Goal: Task Accomplishment & Management: Complete application form

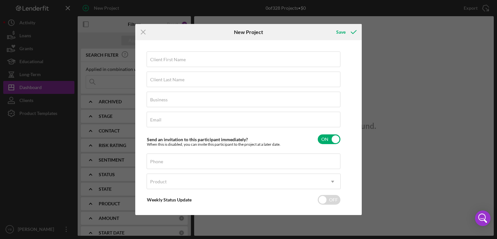
click at [29, 34] on div "Icon/Menu Close New Project Save Client First Name Required Client Last Name Re…" at bounding box center [248, 119] width 497 height 239
drag, startPoint x: 363, startPoint y: 91, endPoint x: 416, endPoint y: 96, distance: 54.0
click at [416, 96] on div "Icon/Menu Close New Project Save Client First Name Required Client Last Name Re…" at bounding box center [248, 119] width 497 height 239
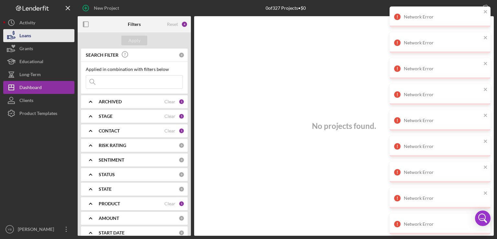
click at [27, 34] on div "Loans" at bounding box center [25, 36] width 12 height 15
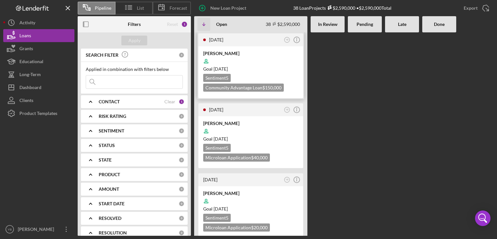
click at [267, 60] on div at bounding box center [250, 61] width 95 height 12
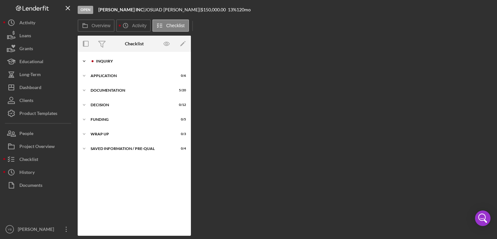
click at [108, 60] on div "Inquiry" at bounding box center [139, 61] width 87 height 4
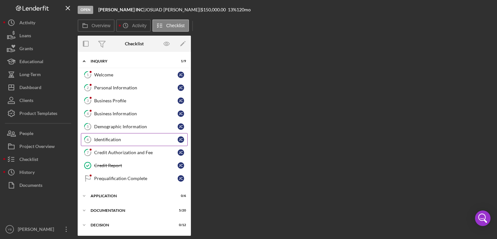
click at [107, 137] on div "Identification" at bounding box center [136, 139] width 84 height 5
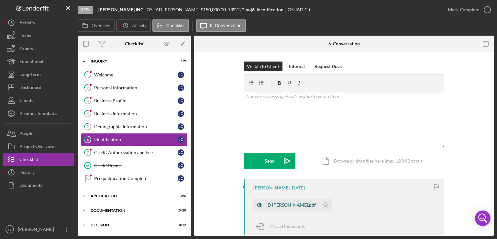
click at [316, 203] on div "ID [PERSON_NAME].pdf" at bounding box center [292, 204] width 50 height 5
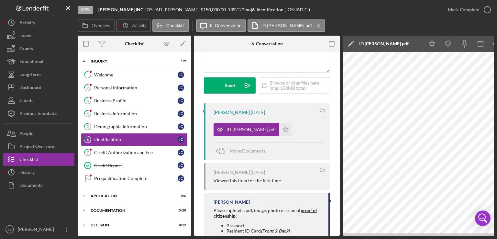
scroll to position [0, 43]
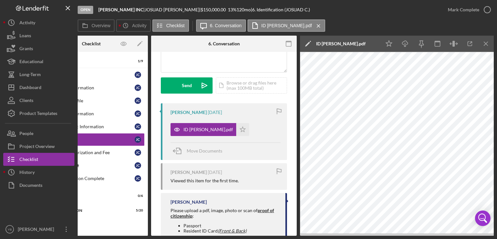
drag, startPoint x: 120, startPoint y: 236, endPoint x: 111, endPoint y: 227, distance: 12.4
click at [111, 227] on div "Open [PERSON_NAME] INC | [PERSON_NAME] | $150,000.00 13 % 120 mo | 6. Identific…" at bounding box center [248, 119] width 497 height 239
click at [111, 227] on div "Icon/Expander Decision 0 / 12" at bounding box center [91, 225] width 113 height 13
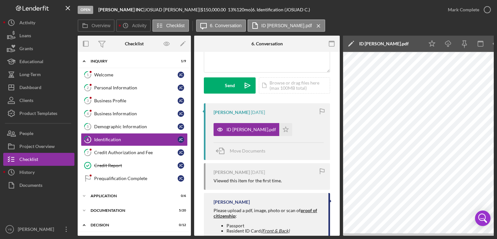
scroll to position [0, 0]
click at [112, 194] on div "Application" at bounding box center [137, 196] width 92 height 4
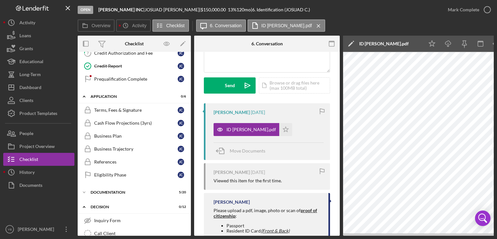
scroll to position [104, 0]
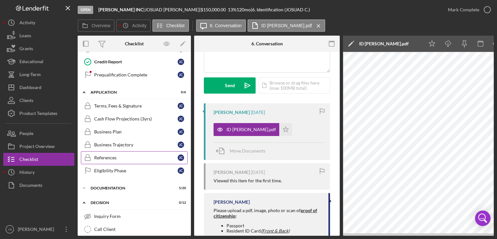
click at [109, 155] on div "References" at bounding box center [136, 157] width 84 height 5
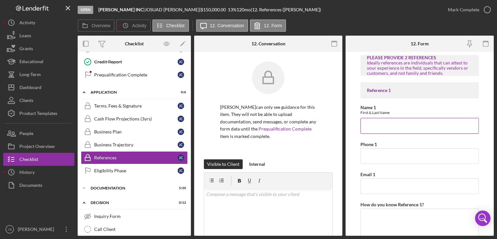
click at [375, 128] on input "Name 1" at bounding box center [420, 126] width 119 height 16
paste input "[PERSON_NAME]"
type input "[PERSON_NAME]"
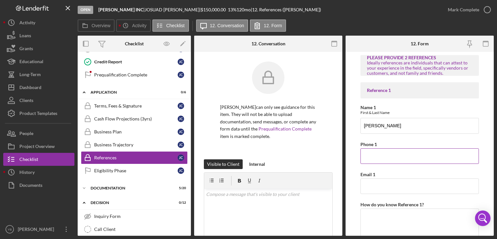
click at [367, 154] on input "Phone 1" at bounding box center [420, 156] width 119 height 16
paste input "[PHONE_NUMBER]"
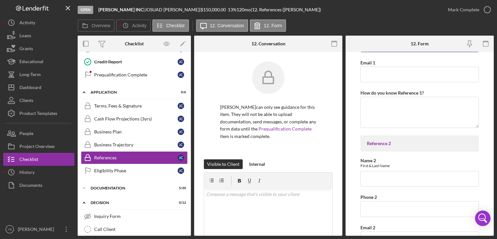
scroll to position [114, 0]
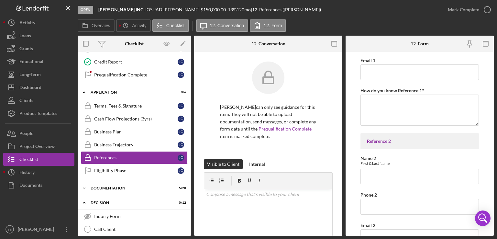
type input "[PHONE_NUMBER]"
click at [387, 177] on input "Name 2" at bounding box center [420, 177] width 119 height 16
paste input "[PERSON_NAME]"
type input "[PERSON_NAME]"
click at [372, 206] on input "Phone 2" at bounding box center [420, 207] width 119 height 16
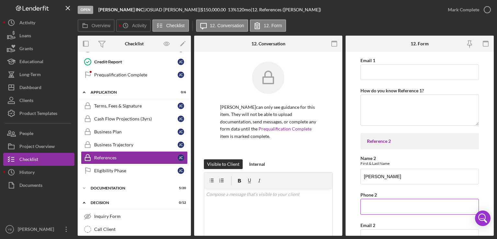
paste input "[PHONE_NUMBER]"
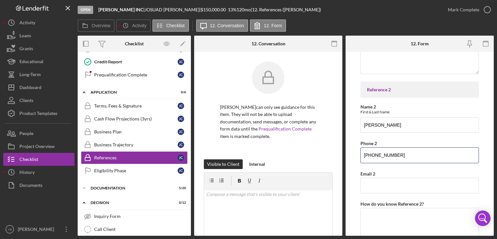
scroll to position [192, 0]
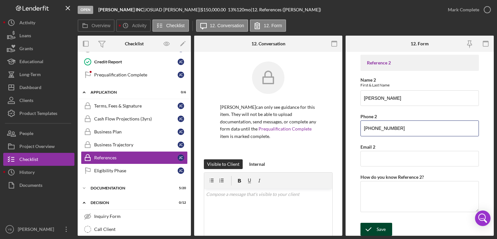
type input "[PHONE_NUMBER]"
click at [380, 225] on div "Save" at bounding box center [381, 229] width 9 height 13
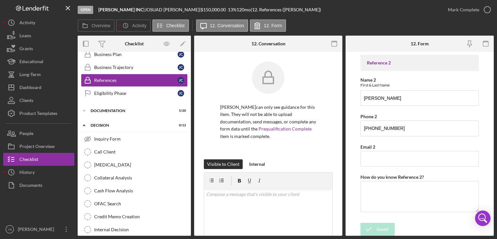
scroll to position [189, 0]
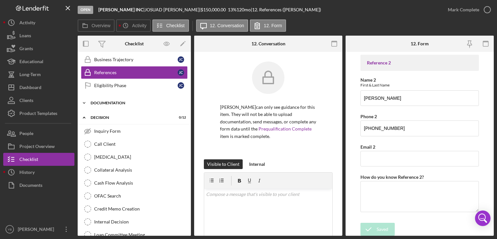
click at [117, 104] on div "Icon/Expander Documentation 5 / 20" at bounding box center [134, 103] width 113 height 13
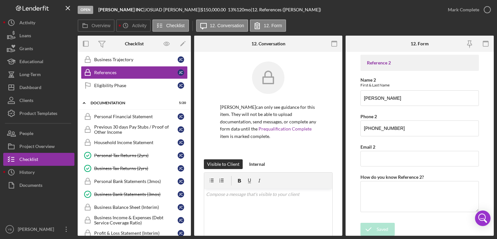
drag, startPoint x: 192, startPoint y: 119, endPoint x: 190, endPoint y: 185, distance: 66.7
click at [190, 185] on div "Overview Internal Workflow Stage Open Icon/Dropdown Arrow Archive (can unarchiv…" at bounding box center [286, 136] width 416 height 200
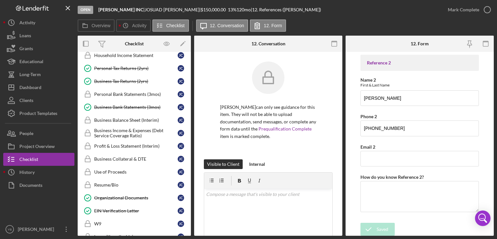
scroll to position [281, 0]
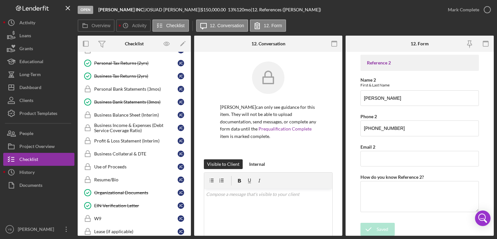
drag, startPoint x: 189, startPoint y: 161, endPoint x: 191, endPoint y: 157, distance: 5.1
click at [191, 157] on div "Overview Internal Workflow Stage Open Icon/Dropdown Arrow Archive (can unarchiv…" at bounding box center [286, 136] width 416 height 200
click at [129, 123] on div "Business Income & Expenses (Debt Service Coverage Ratio)" at bounding box center [136, 128] width 84 height 10
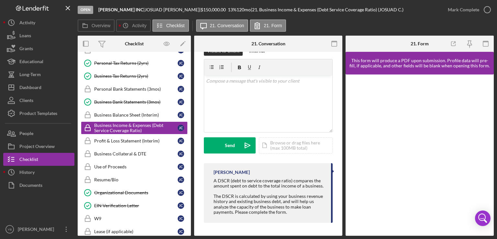
scroll to position [120, 0]
click at [287, 149] on div "Icon/Document Browse or drag files here (max 100MB total) Tap to choose files o…" at bounding box center [296, 145] width 74 height 16
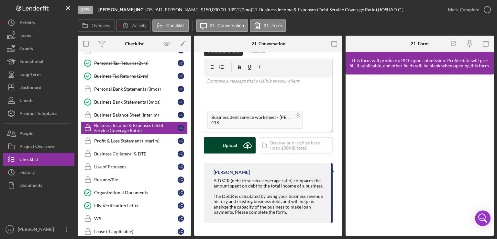
click at [226, 146] on div "Upload" at bounding box center [230, 145] width 15 height 16
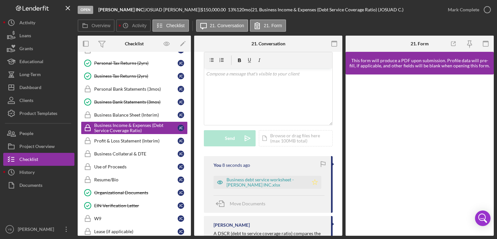
click at [314, 189] on icon "Icon/Star" at bounding box center [315, 182] width 13 height 13
click at [469, 6] on div "Mark Complete" at bounding box center [463, 9] width 31 height 13
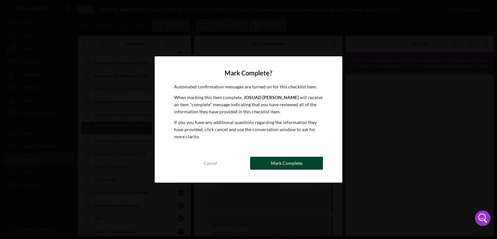
click at [272, 166] on button "Mark Complete" at bounding box center [286, 163] width 73 height 13
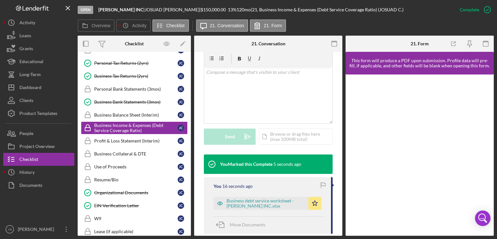
scroll to position [119, 0]
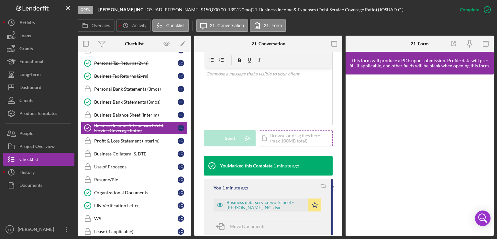
click at [274, 146] on div "Icon/Document Browse or drag files here (max 100MB total) Tap to choose files o…" at bounding box center [296, 138] width 74 height 16
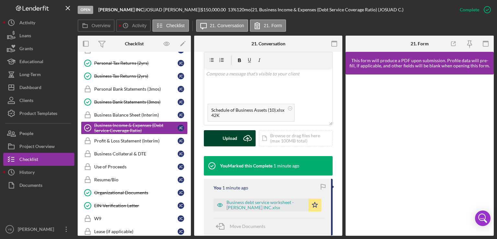
click at [229, 144] on div "Upload" at bounding box center [230, 138] width 15 height 16
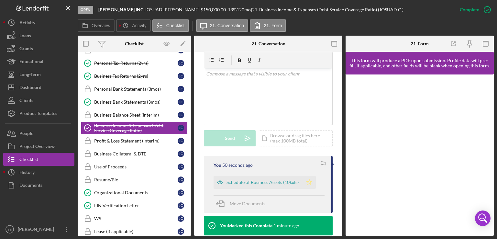
click at [310, 189] on icon "Icon/Star" at bounding box center [309, 182] width 13 height 13
click at [476, 11] on div "Mark Incomplete" at bounding box center [462, 9] width 35 height 13
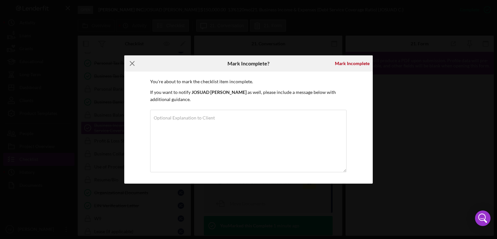
click at [132, 64] on icon "Icon/Menu Close" at bounding box center [132, 63] width 16 height 16
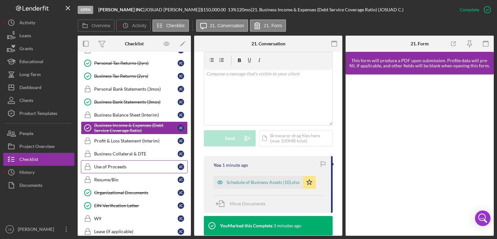
click at [117, 164] on div "Use of Proceeds" at bounding box center [136, 166] width 84 height 5
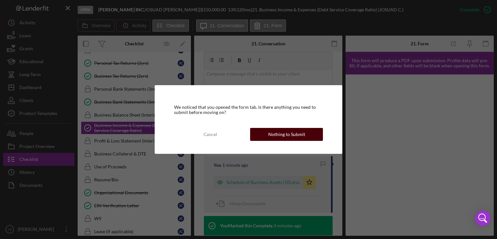
click at [292, 135] on div "Nothing to Submit" at bounding box center [286, 134] width 37 height 13
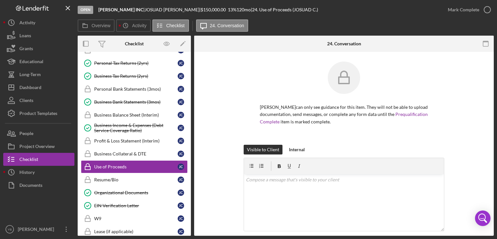
click at [455, 153] on div "Visible to Client Internal v Color teal Color pink Remove color Add row above A…" at bounding box center [344, 203] width 280 height 117
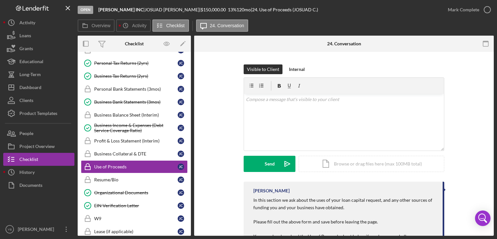
scroll to position [117, 0]
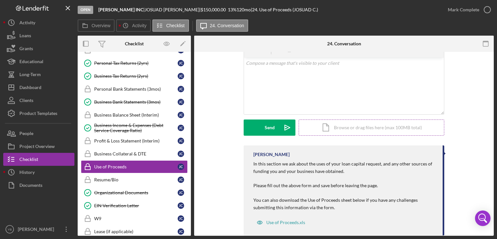
click at [343, 132] on div "Icon/Document Browse or drag files here (max 100MB total) Tap to choose files o…" at bounding box center [372, 128] width 146 height 16
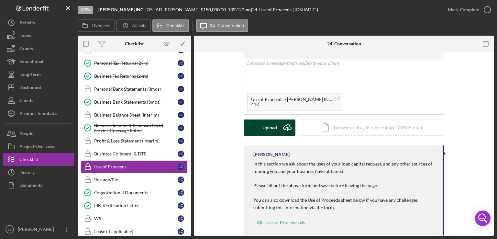
click at [266, 133] on div "Upload" at bounding box center [270, 128] width 15 height 16
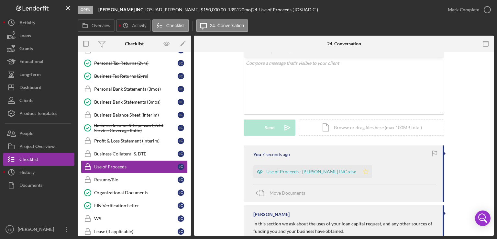
click at [359, 173] on icon "Icon/Star" at bounding box center [365, 171] width 13 height 13
click at [466, 12] on div "Mark Complete" at bounding box center [463, 9] width 31 height 13
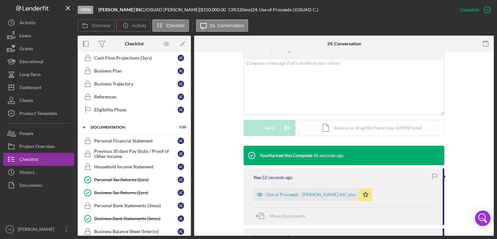
scroll to position [168, 0]
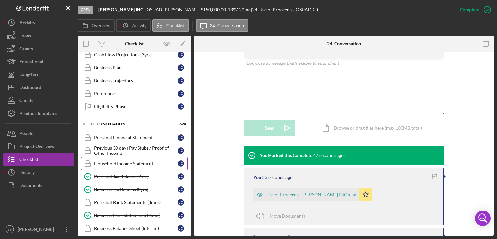
click at [135, 162] on div "Household Income Statement" at bounding box center [136, 163] width 84 height 5
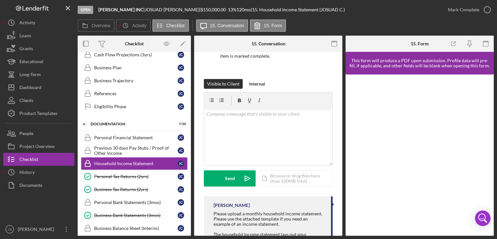
scroll to position [83, 0]
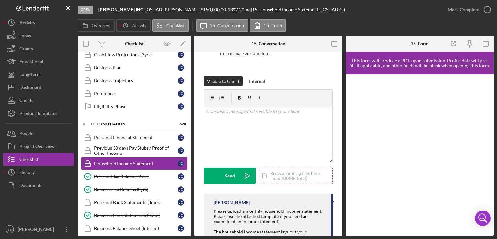
click at [286, 184] on div "Icon/Document Browse or drag files here (max 100MB total) Tap to choose files o…" at bounding box center [296, 176] width 74 height 16
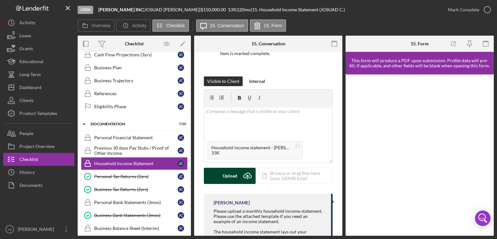
click at [222, 184] on button "Upload Icon/Upload" at bounding box center [230, 176] width 52 height 16
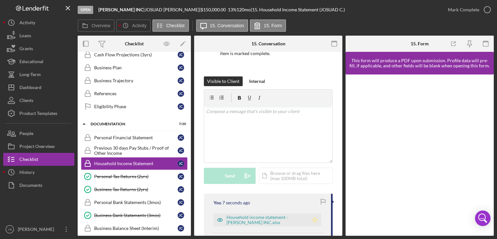
click at [313, 226] on icon "Icon/Star" at bounding box center [315, 219] width 13 height 13
click at [470, 12] on div "Mark Complete" at bounding box center [463, 9] width 31 height 13
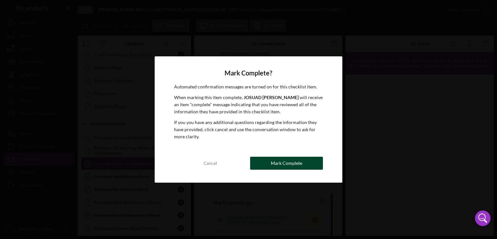
click at [290, 161] on div "Mark Complete" at bounding box center [286, 163] width 31 height 13
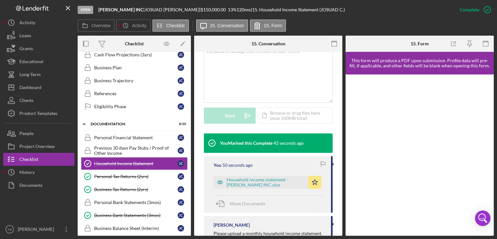
scroll to position [142, 0]
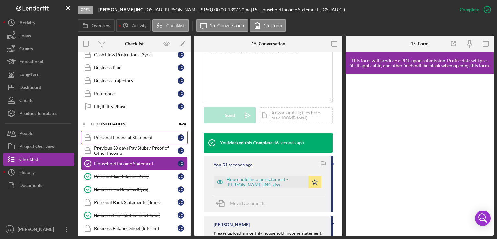
click at [142, 135] on div "Personal Financial Statement" at bounding box center [136, 137] width 84 height 5
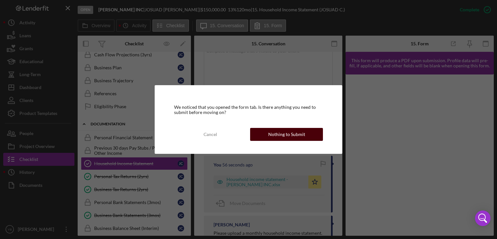
click at [277, 136] on div "Nothing to Submit" at bounding box center [286, 134] width 37 height 13
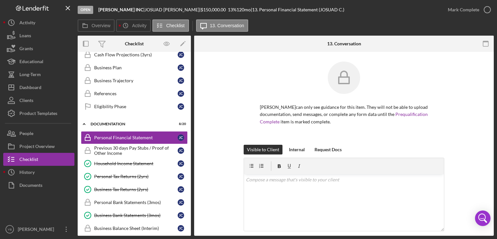
click at [464, 118] on div "[PERSON_NAME] can only see guidance for this item. They will not be able to upl…" at bounding box center [344, 103] width 280 height 83
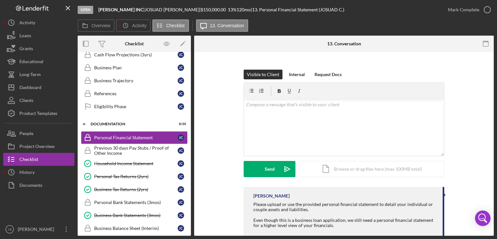
scroll to position [104, 0]
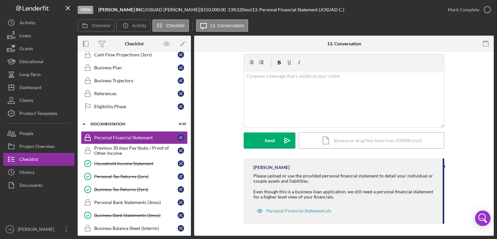
click at [377, 140] on div "Icon/Document Browse or drag files here (max 100MB total) Tap to choose files o…" at bounding box center [372, 140] width 146 height 16
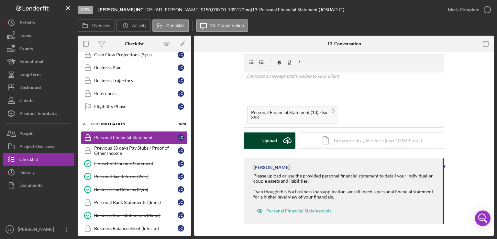
click at [264, 139] on div "Upload" at bounding box center [270, 140] width 15 height 16
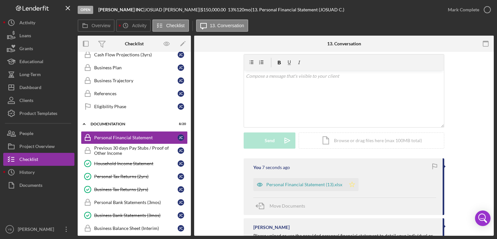
click at [351, 186] on polygon "button" at bounding box center [353, 184] width 6 height 5
click at [461, 9] on div "Mark Complete" at bounding box center [463, 9] width 31 height 13
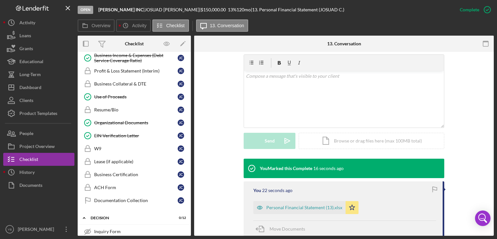
scroll to position [355, 0]
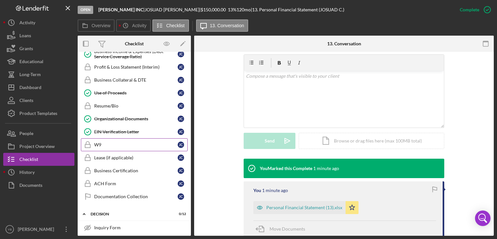
click at [101, 142] on div "W9" at bounding box center [136, 144] width 84 height 5
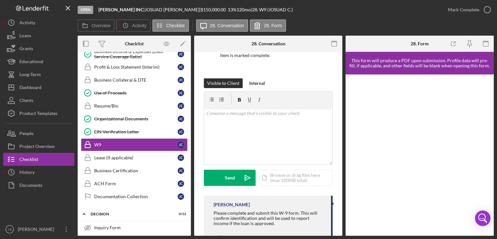
scroll to position [90, 0]
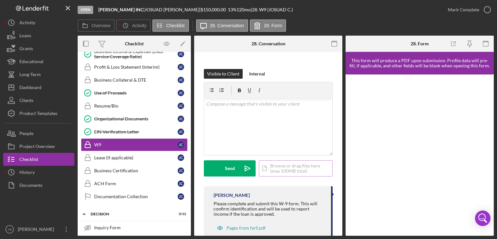
click at [295, 177] on div "Icon/Document Browse or drag files here (max 100MB total) Tap to choose files o…" at bounding box center [296, 168] width 74 height 16
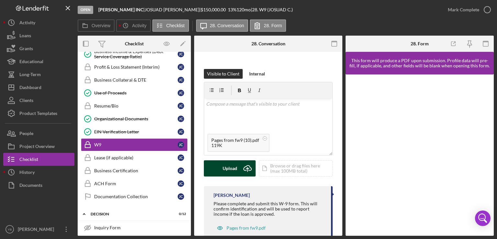
click at [229, 177] on div "Upload" at bounding box center [230, 168] width 15 height 16
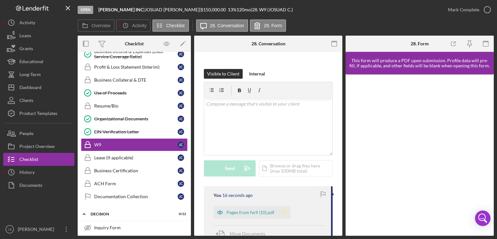
click at [282, 215] on polygon "button" at bounding box center [285, 212] width 6 height 5
click at [475, 10] on div "Mark Complete" at bounding box center [463, 9] width 31 height 13
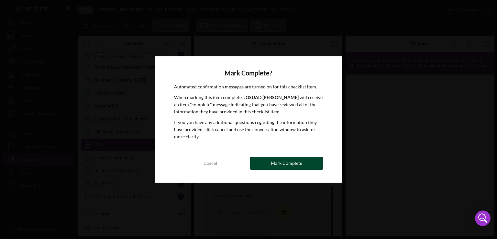
click at [286, 160] on div "Mark Complete" at bounding box center [286, 163] width 31 height 13
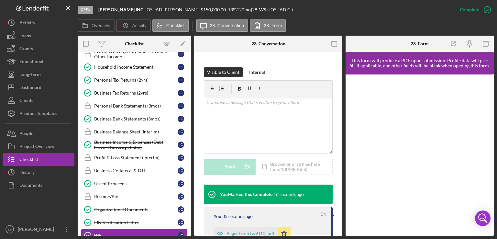
scroll to position [263, 0]
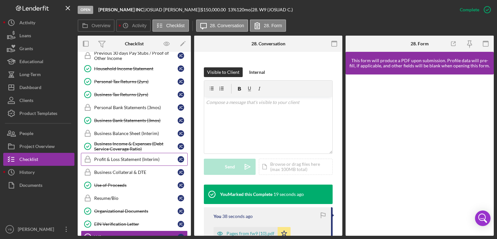
click at [120, 157] on div "Profit & Loss Statement (Interim)" at bounding box center [136, 159] width 84 height 5
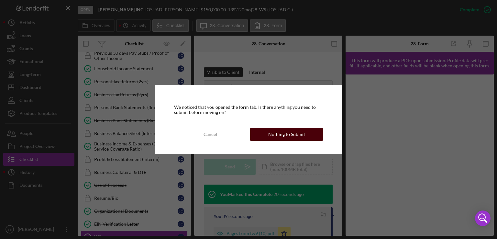
click at [294, 134] on div "Nothing to Submit" at bounding box center [286, 134] width 37 height 13
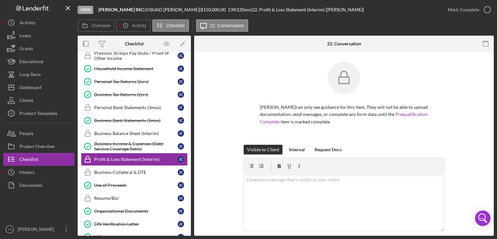
click at [454, 123] on div "[PERSON_NAME] can only see guidance for this item. They will not be able to upl…" at bounding box center [344, 103] width 280 height 83
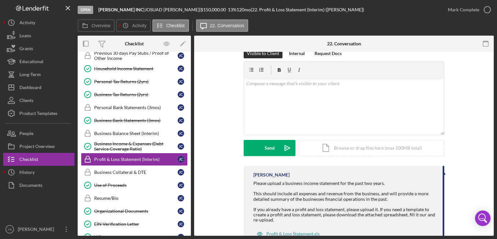
scroll to position [120, 0]
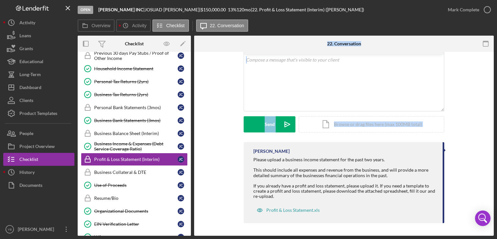
drag, startPoint x: 192, startPoint y: 157, endPoint x: 193, endPoint y: 143, distance: 13.7
click at [193, 143] on div "Overview Internal Workflow Stage Open Icon/Dropdown Arrow Archive (can unarchiv…" at bounding box center [286, 136] width 416 height 200
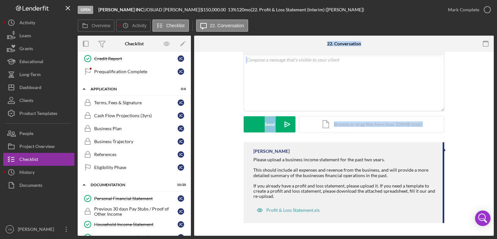
scroll to position [103, 0]
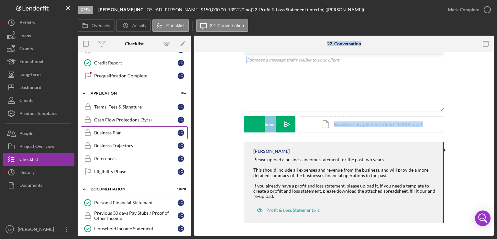
click at [108, 131] on div "Business Plan" at bounding box center [136, 132] width 84 height 5
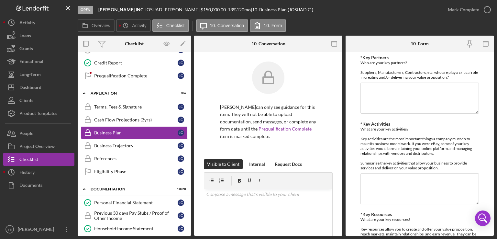
click at [341, 136] on div "Overview Internal Workflow Stage Open Icon/Dropdown Arrow Archive (can unarchiv…" at bounding box center [286, 136] width 416 height 200
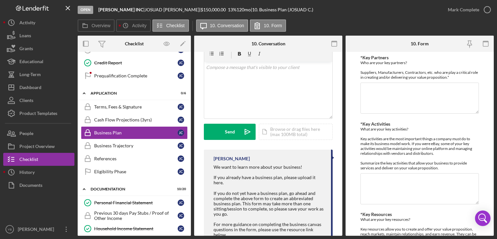
scroll to position [130, 0]
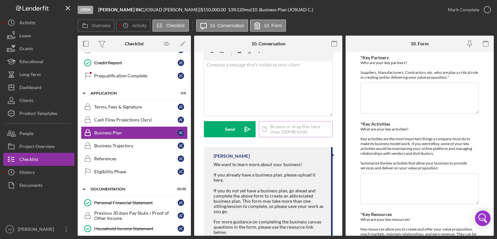
click at [287, 137] on div "Icon/Document Browse or drag files here (max 100MB total) Tap to choose files o…" at bounding box center [296, 129] width 74 height 16
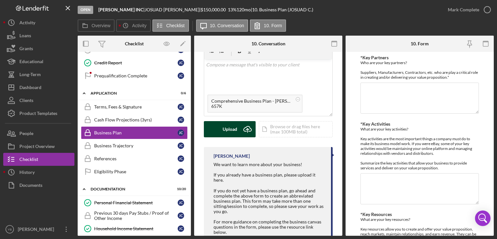
click at [234, 137] on div "Upload" at bounding box center [230, 129] width 15 height 16
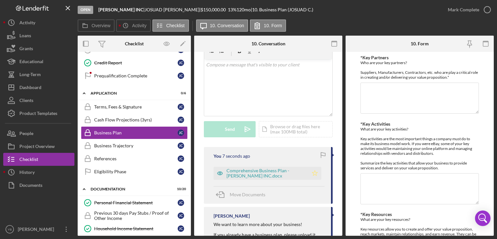
click at [313, 180] on icon "Icon/Star" at bounding box center [315, 173] width 13 height 13
click at [458, 9] on div "Mark Complete" at bounding box center [463, 9] width 31 height 13
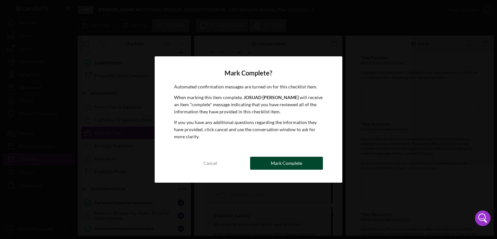
click at [301, 162] on div "Mark Complete" at bounding box center [286, 163] width 31 height 13
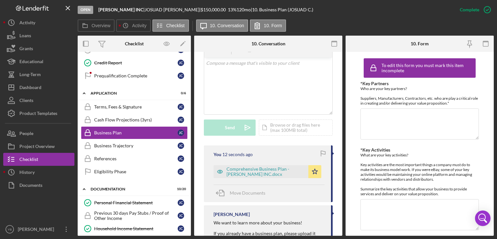
scroll to position [128, 0]
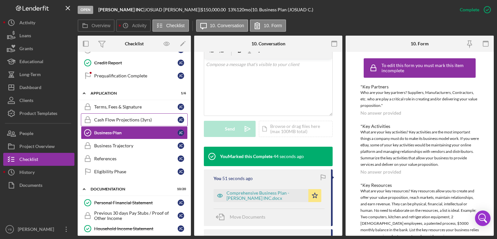
click at [129, 118] on div "Cash Flow Projections (3yrs)" at bounding box center [136, 119] width 84 height 5
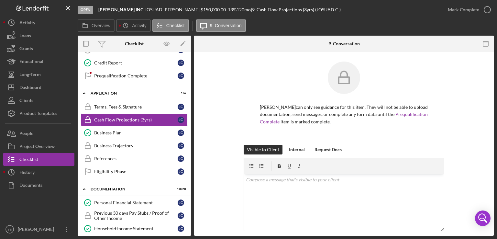
click at [455, 114] on div "[PERSON_NAME] can only see guidance for this item. They will not be able to upl…" at bounding box center [344, 103] width 280 height 83
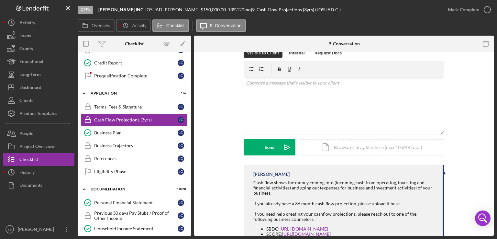
scroll to position [142, 0]
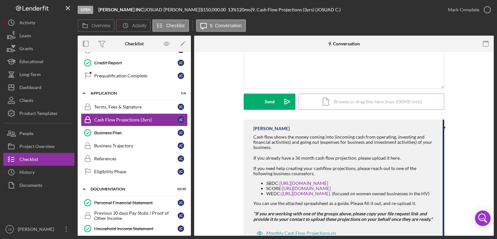
click at [393, 100] on div "Icon/Document Browse or drag files here (max 100MB total) Tap to choose files o…" at bounding box center [372, 102] width 146 height 16
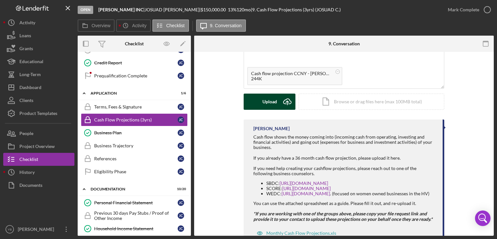
click at [274, 108] on div "Upload" at bounding box center [270, 102] width 15 height 16
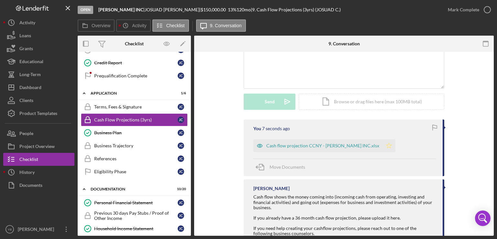
click at [383, 149] on icon "Icon/Star" at bounding box center [389, 145] width 13 height 13
click at [475, 7] on div "Mark Complete" at bounding box center [463, 9] width 31 height 13
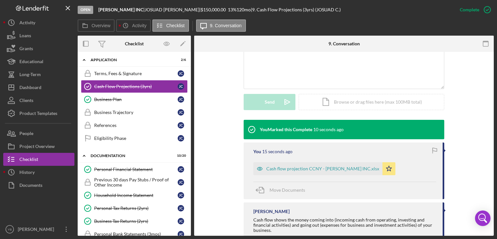
scroll to position [137, 0]
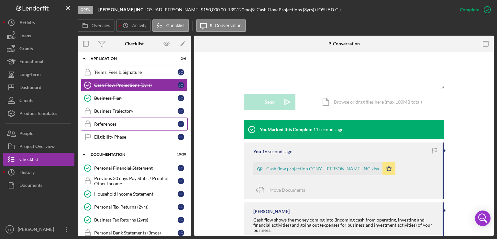
click at [122, 124] on div "References" at bounding box center [136, 123] width 84 height 5
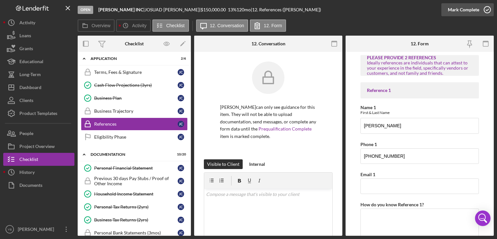
click at [470, 11] on div "Mark Complete" at bounding box center [463, 9] width 31 height 13
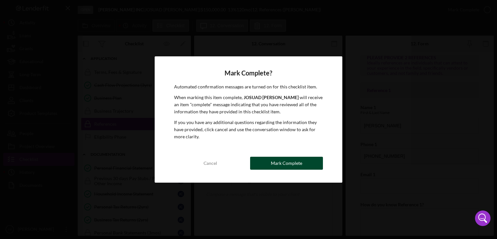
click at [307, 165] on button "Mark Complete" at bounding box center [286, 163] width 73 height 13
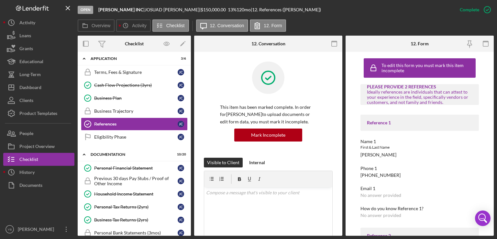
drag, startPoint x: 192, startPoint y: 114, endPoint x: 191, endPoint y: 133, distance: 18.8
click at [191, 133] on div "Overview Internal Workflow Stage Open Icon/Dropdown Arrow Archive (can unarchiv…" at bounding box center [286, 136] width 416 height 200
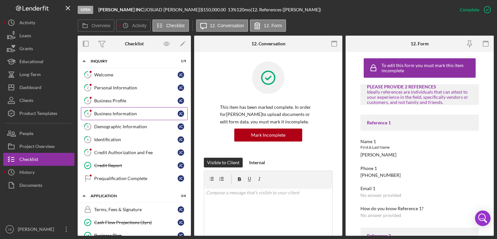
click at [121, 111] on div "Business Information" at bounding box center [136, 113] width 84 height 5
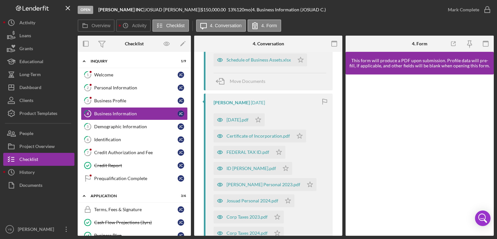
scroll to position [180, 0]
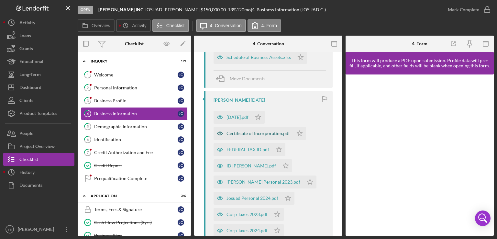
click at [265, 134] on div "Certificate of Incorporation.pdf" at bounding box center [258, 133] width 63 height 5
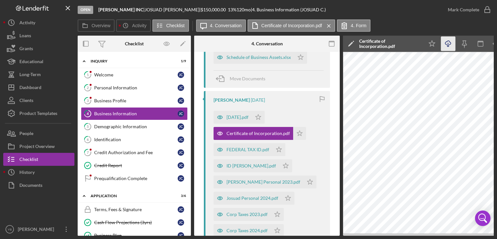
click at [450, 44] on icon "button" at bounding box center [449, 43] width 6 height 4
click at [263, 152] on div "FEDERAL TAX ID.pdf" at bounding box center [248, 149] width 43 height 5
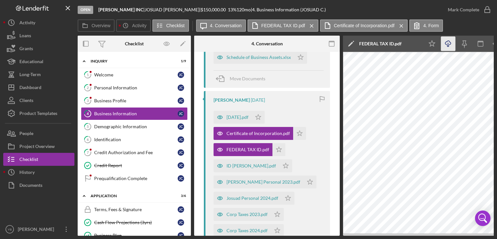
click at [451, 44] on icon "button" at bounding box center [449, 43] width 6 height 4
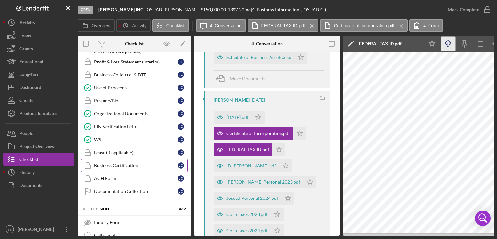
scroll to position [361, 0]
click at [127, 162] on div "Business Certification" at bounding box center [136, 164] width 84 height 5
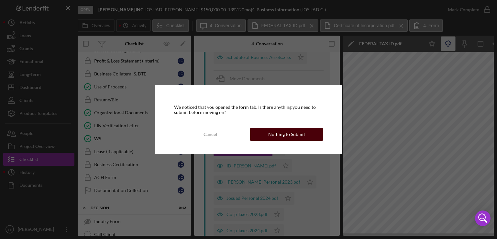
click at [271, 136] on div "Nothing to Submit" at bounding box center [286, 134] width 37 height 13
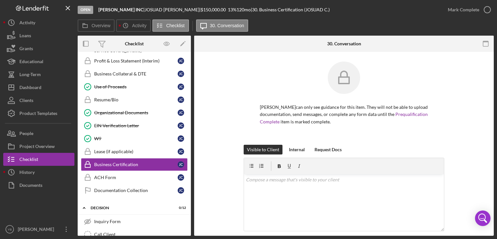
click at [452, 120] on div "[PERSON_NAME] can only see guidance for this item. They will not be able to upl…" at bounding box center [344, 103] width 280 height 83
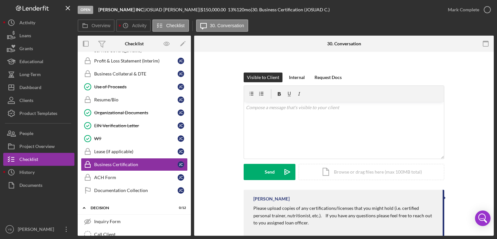
scroll to position [91, 0]
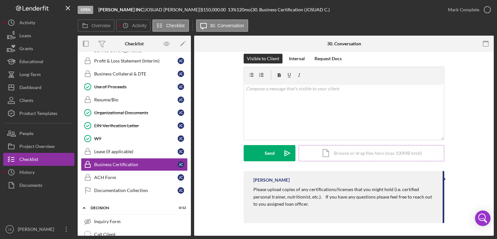
click at [373, 154] on div "Icon/Document Browse or drag files here (max 100MB total) Tap to choose files o…" at bounding box center [372, 153] width 146 height 16
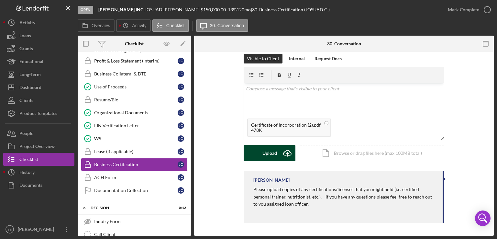
click at [267, 152] on div "Upload" at bounding box center [270, 153] width 15 height 16
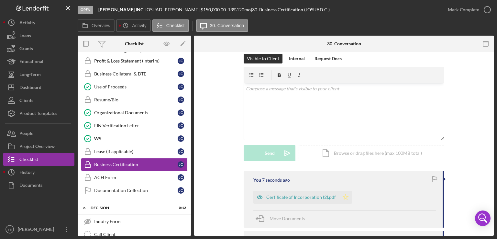
click at [343, 197] on icon "Icon/Star" at bounding box center [345, 197] width 13 height 13
click at [474, 8] on div "Mark Complete" at bounding box center [463, 9] width 31 height 13
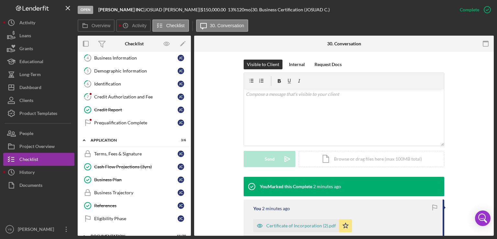
scroll to position [12, 0]
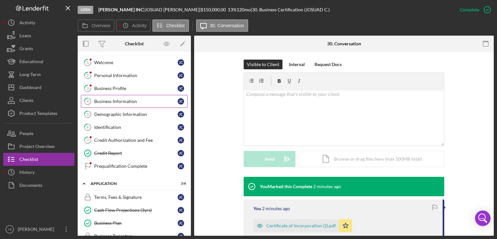
click at [137, 103] on link "4 Business Information [PERSON_NAME]" at bounding box center [134, 101] width 107 height 13
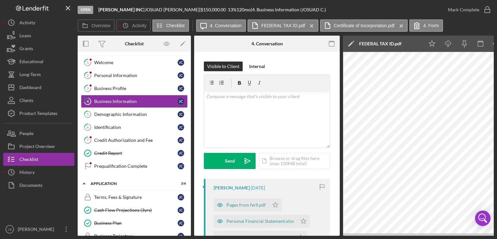
click at [338, 107] on div "4 Business Information Visible to Client Internal v Color teal Color pink Remov…" at bounding box center [267, 144] width 146 height 184
click at [126, 75] on div "Personal Information" at bounding box center [136, 75] width 84 height 5
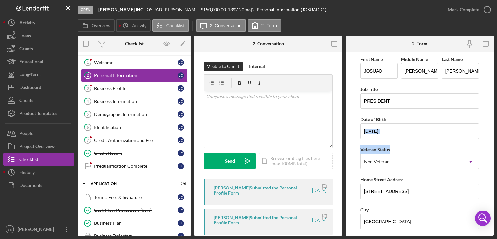
drag, startPoint x: 497, startPoint y: 127, endPoint x: 497, endPoint y: 145, distance: 18.5
click at [497, 145] on div "Open [PERSON_NAME] INC | [PERSON_NAME] | $150,000.00 13 % 120 mo | 2. Personal …" at bounding box center [248, 119] width 497 height 239
drag, startPoint x: 492, startPoint y: 127, endPoint x: 475, endPoint y: 204, distance: 79.5
click at [475, 204] on form "First Name [PERSON_NAME] Middle Name [PERSON_NAME] Last Name [PERSON_NAME] Job …" at bounding box center [420, 144] width 148 height 184
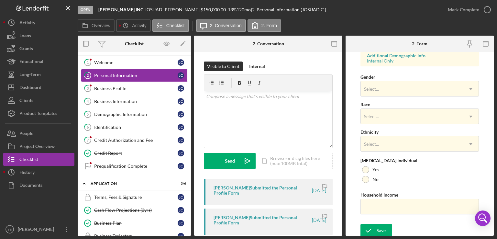
scroll to position [247, 0]
click at [468, 89] on icon "Icon/Dropdown Arrow" at bounding box center [471, 88] width 16 height 16
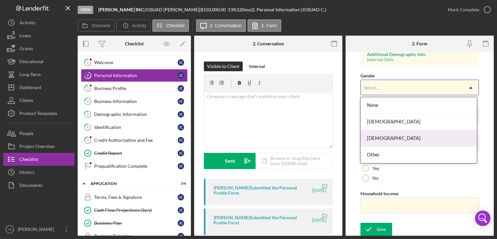
click at [390, 140] on div "[DEMOGRAPHIC_DATA]" at bounding box center [419, 138] width 117 height 17
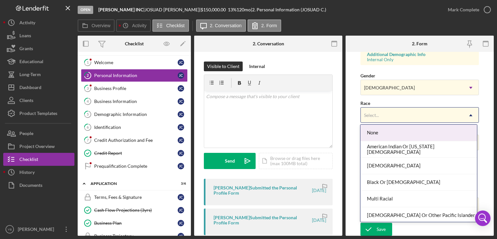
click at [439, 113] on div "Select..." at bounding box center [412, 115] width 102 height 15
click at [444, 129] on div "None" at bounding box center [419, 133] width 117 height 17
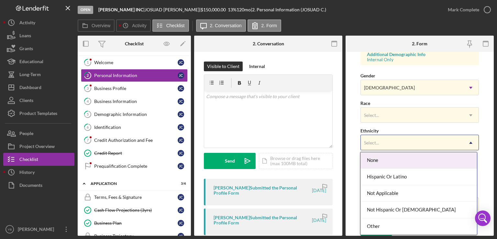
click at [423, 140] on div "Select..." at bounding box center [412, 142] width 102 height 15
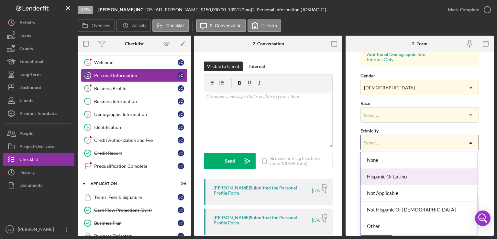
click at [400, 178] on div "Hispanic Or Latino" at bounding box center [419, 177] width 117 height 17
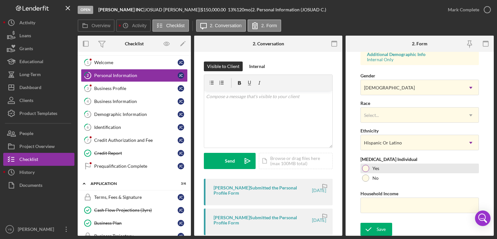
click at [367, 167] on div at bounding box center [365, 168] width 7 height 7
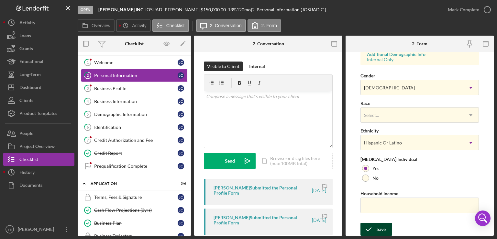
click at [377, 233] on div "Save" at bounding box center [381, 229] width 9 height 13
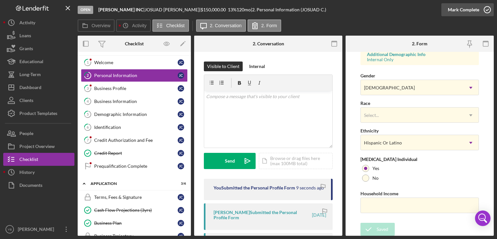
click at [462, 13] on div "Mark Complete" at bounding box center [463, 9] width 31 height 13
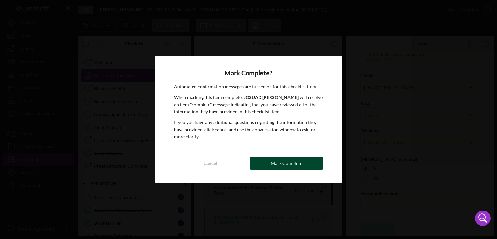
click at [283, 165] on div "Mark Complete" at bounding box center [286, 163] width 31 height 13
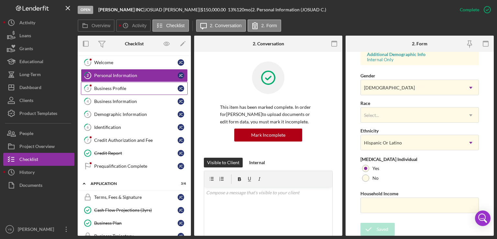
scroll to position [123, 0]
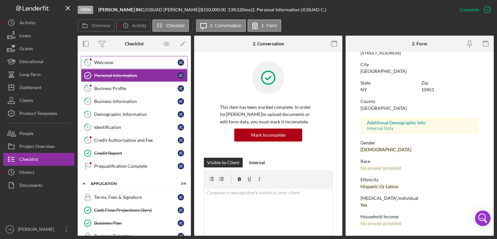
click at [110, 63] on div "Welcome" at bounding box center [136, 62] width 84 height 5
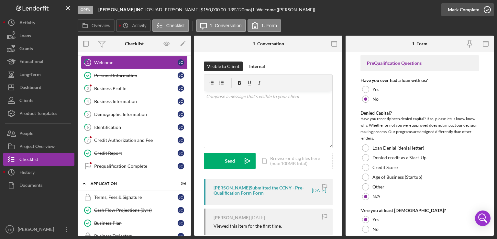
click at [476, 7] on div "Mark Complete" at bounding box center [463, 9] width 31 height 13
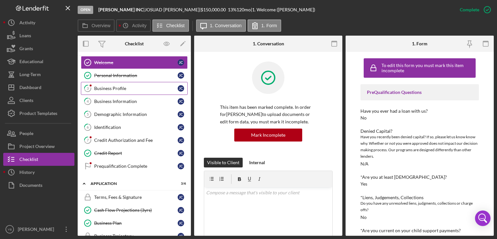
click at [119, 87] on div "Business Profile" at bounding box center [136, 88] width 84 height 5
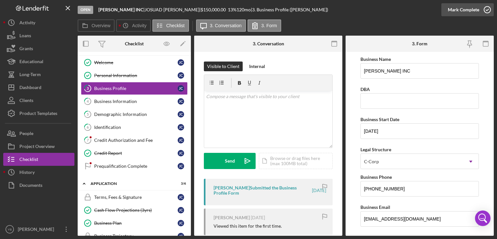
click at [477, 10] on div "Mark Complete" at bounding box center [463, 9] width 31 height 13
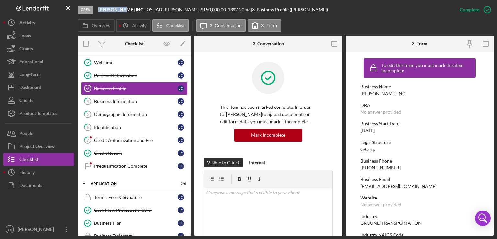
drag, startPoint x: 122, startPoint y: 8, endPoint x: 97, endPoint y: 11, distance: 25.4
click at [97, 11] on div "Open [PERSON_NAME] INC | [PERSON_NAME] | $150,000.00 13 % 120 mo | 3. Business …" at bounding box center [266, 9] width 376 height 19
copy b "[PERSON_NAME] INC"
drag, startPoint x: 128, startPoint y: 8, endPoint x: 183, endPoint y: 3, distance: 55.3
click at [183, 3] on div "Open [PERSON_NAME] INC | [PERSON_NAME] | $150,000.00 13 % 120 mo | 3. Business …" at bounding box center [266, 9] width 376 height 19
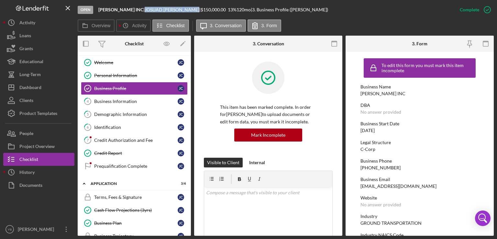
copy div "[PERSON_NAME]"
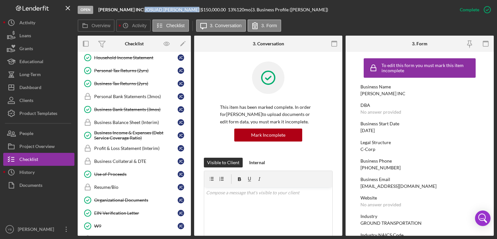
scroll to position [269, 0]
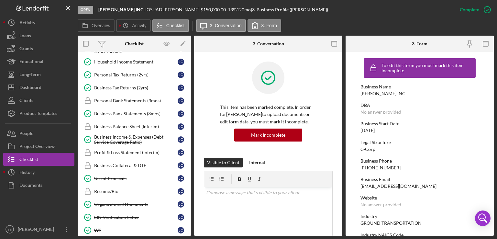
drag, startPoint x: 191, startPoint y: 156, endPoint x: 191, endPoint y: 149, distance: 6.8
click at [191, 149] on div "Overview Internal Workflow Stage Open Icon/Dropdown Arrow Archive (can unarchiv…" at bounding box center [286, 136] width 416 height 200
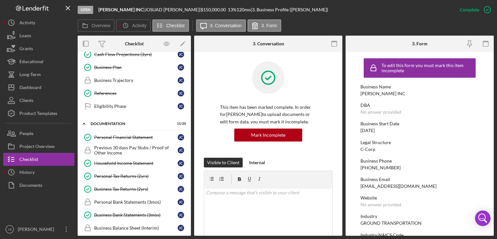
scroll to position [150, 0]
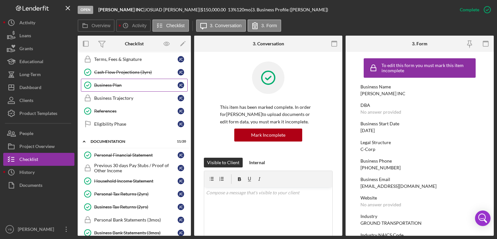
click at [117, 84] on div "Business Plan" at bounding box center [136, 85] width 84 height 5
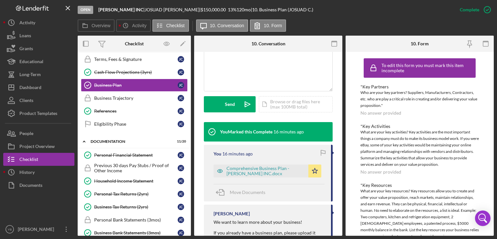
scroll to position [154, 0]
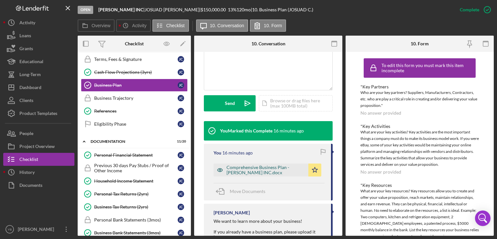
click at [262, 175] on div "Comprehensive Business Plan - [PERSON_NAME] INC.docx" at bounding box center [266, 170] width 79 height 10
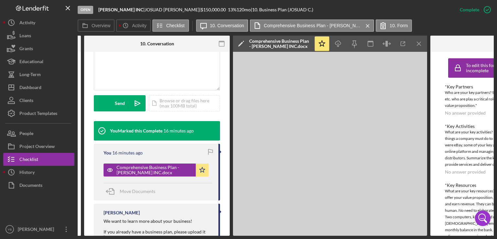
scroll to position [0, 124]
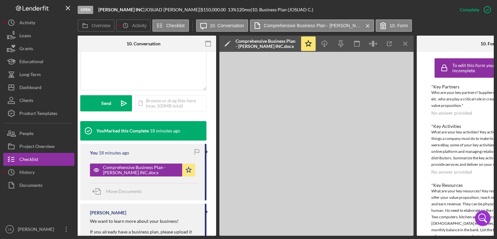
click at [216, 182] on div "Overview Internal Workflow Stage Open Icon/Dropdown Arrow Archive (can unarchiv…" at bounding box center [286, 136] width 416 height 200
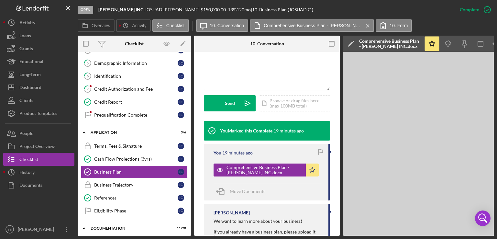
scroll to position [62, 0]
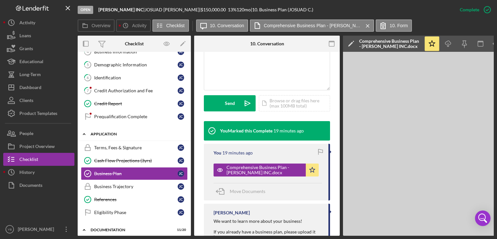
drag, startPoint x: 145, startPoint y: 144, endPoint x: 138, endPoint y: 133, distance: 13.3
click at [138, 133] on div "Icon/Expander Application 3 / 6 Terms, Fees & Signature Terms, Fees & Signature…" at bounding box center [134, 175] width 113 height 94
